Goal: Information Seeking & Learning: Learn about a topic

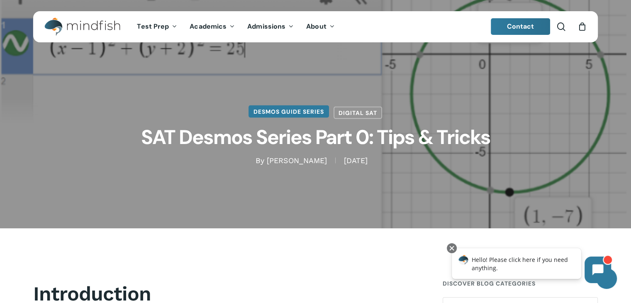
click at [274, 112] on link "Desmos Guide Series" at bounding box center [289, 111] width 81 height 12
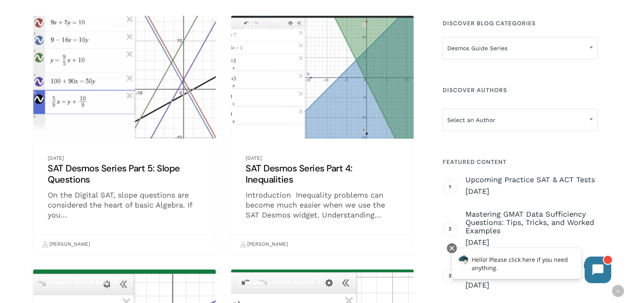
scroll to position [208, 0]
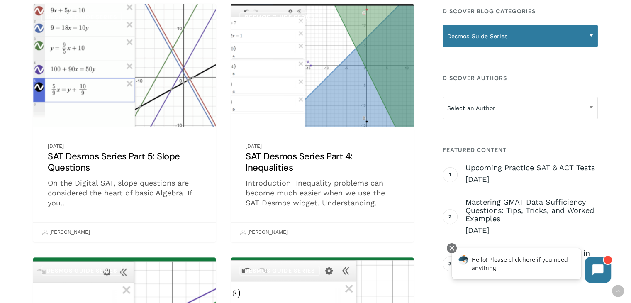
click at [482, 32] on span "Desmos Guide Series" at bounding box center [520, 35] width 154 height 17
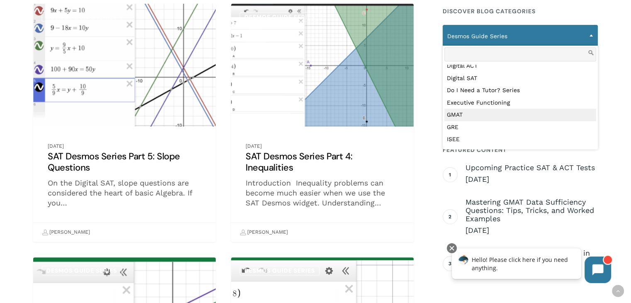
scroll to position [147, 0]
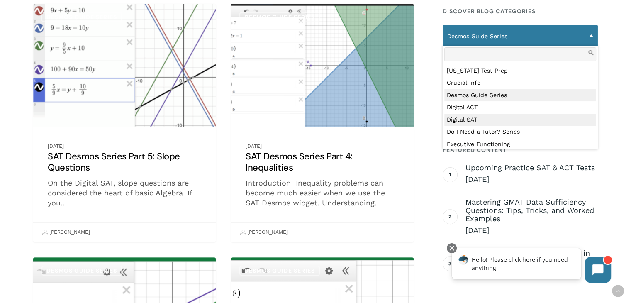
select select "***"
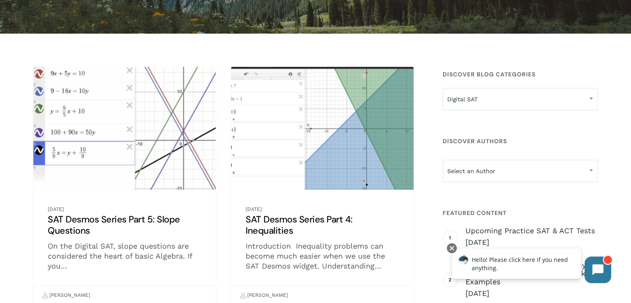
scroll to position [125, 0]
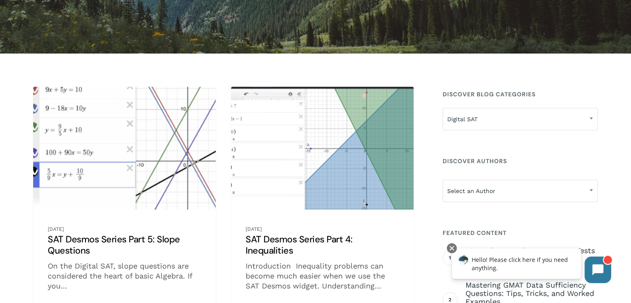
click at [169, 238] on link "SAT Desmos Series Part 5: Slope Questions" at bounding box center [124, 206] width 183 height 238
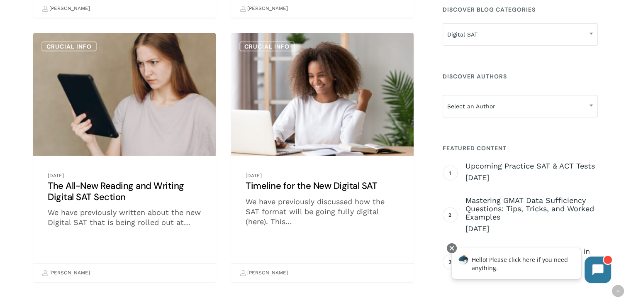
scroll to position [2574, 0]
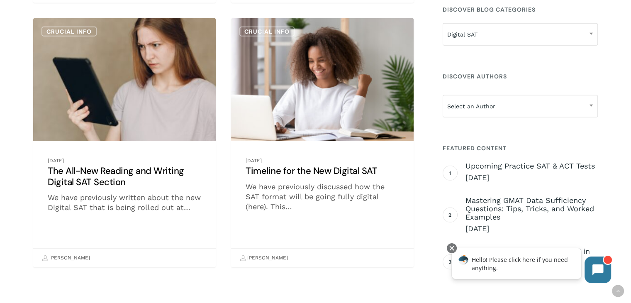
click at [120, 168] on link "The All-New Reading and Writing Digital SAT Section" at bounding box center [124, 142] width 183 height 249
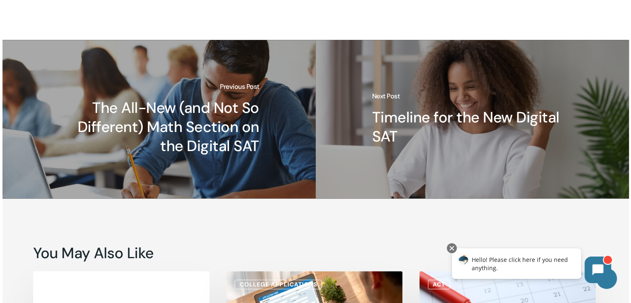
scroll to position [1121, 0]
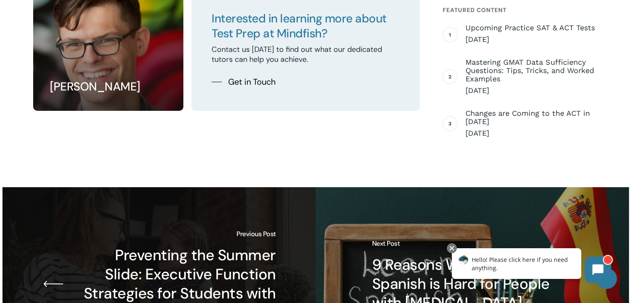
scroll to position [2947, 0]
